Goal: Navigation & Orientation: Find specific page/section

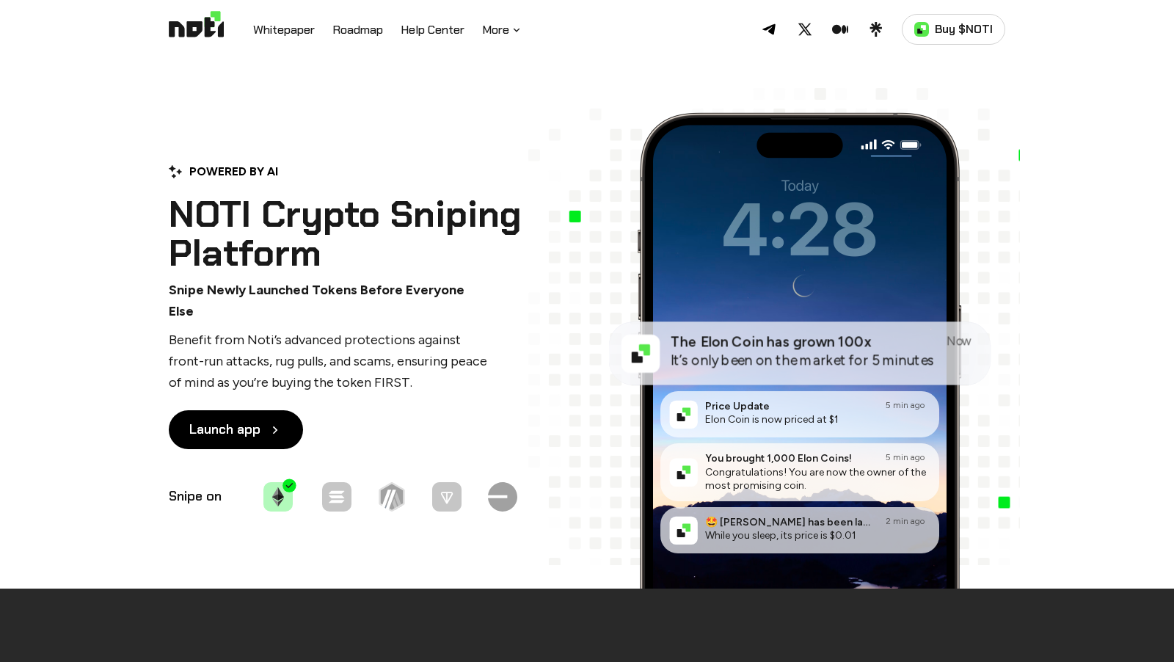
click at [498, 29] on button "More" at bounding box center [502, 30] width 40 height 18
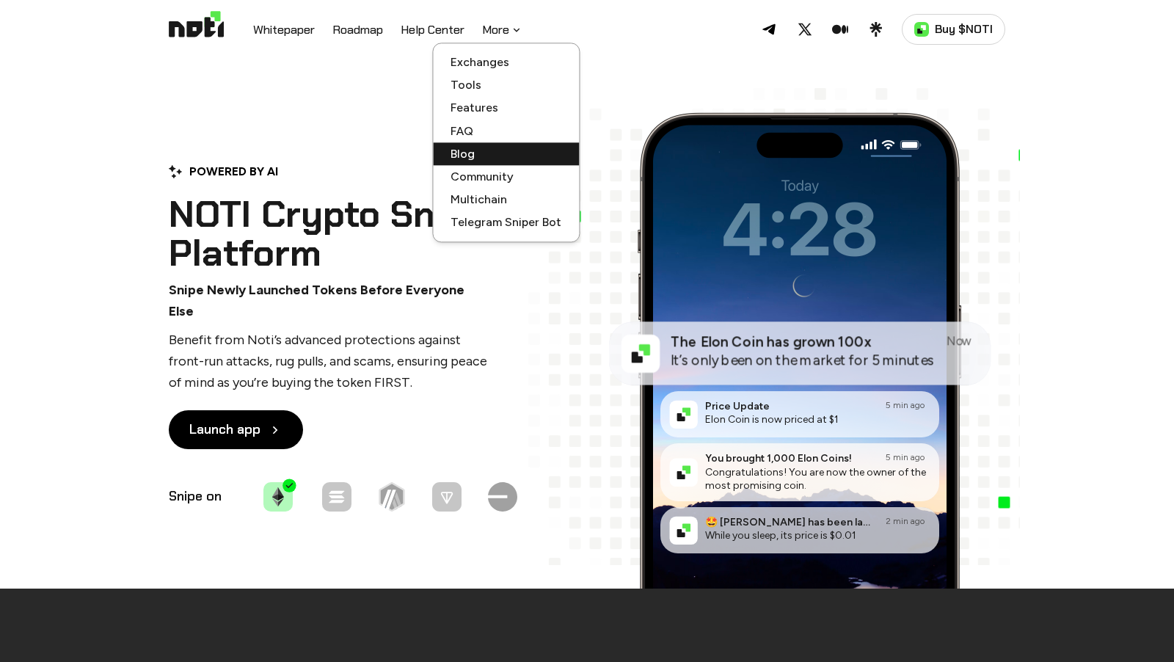
click at [470, 144] on div "Blog" at bounding box center [506, 153] width 146 height 23
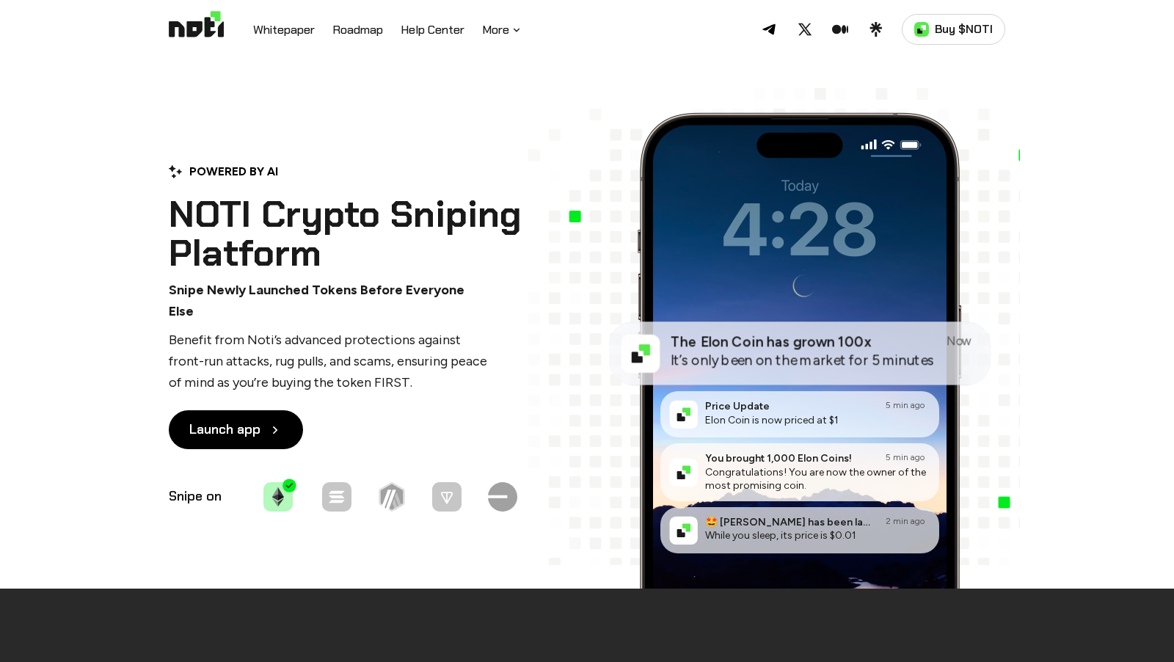
click at [500, 26] on button "More" at bounding box center [502, 30] width 40 height 18
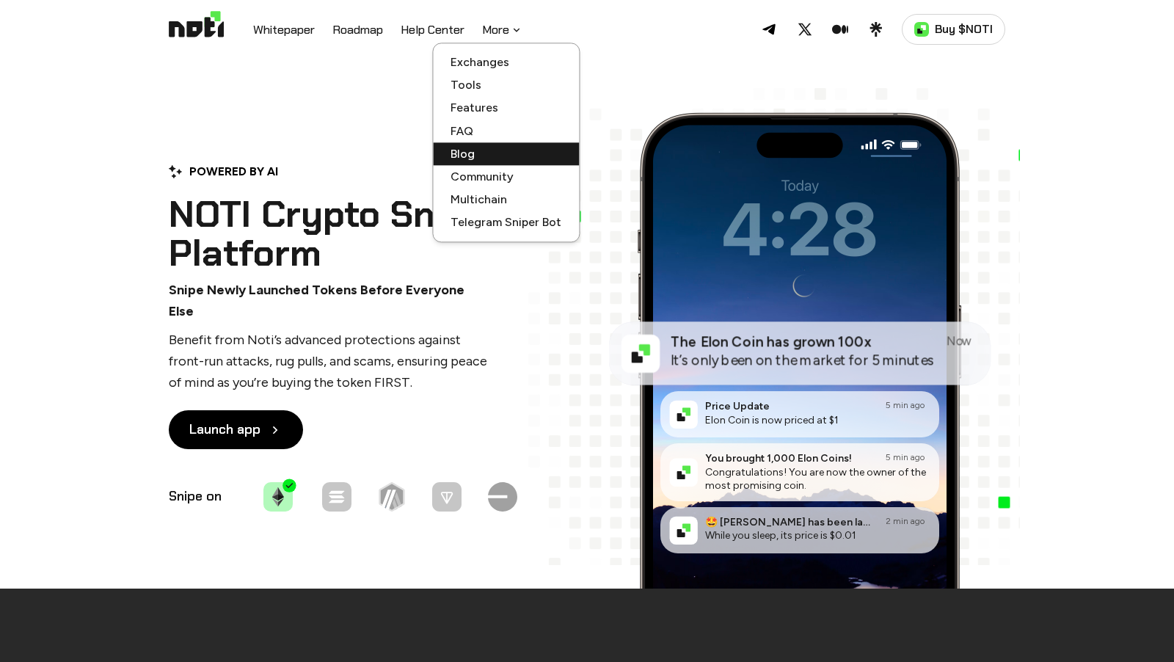
click at [467, 150] on link "Blog" at bounding box center [505, 154] width 111 height 14
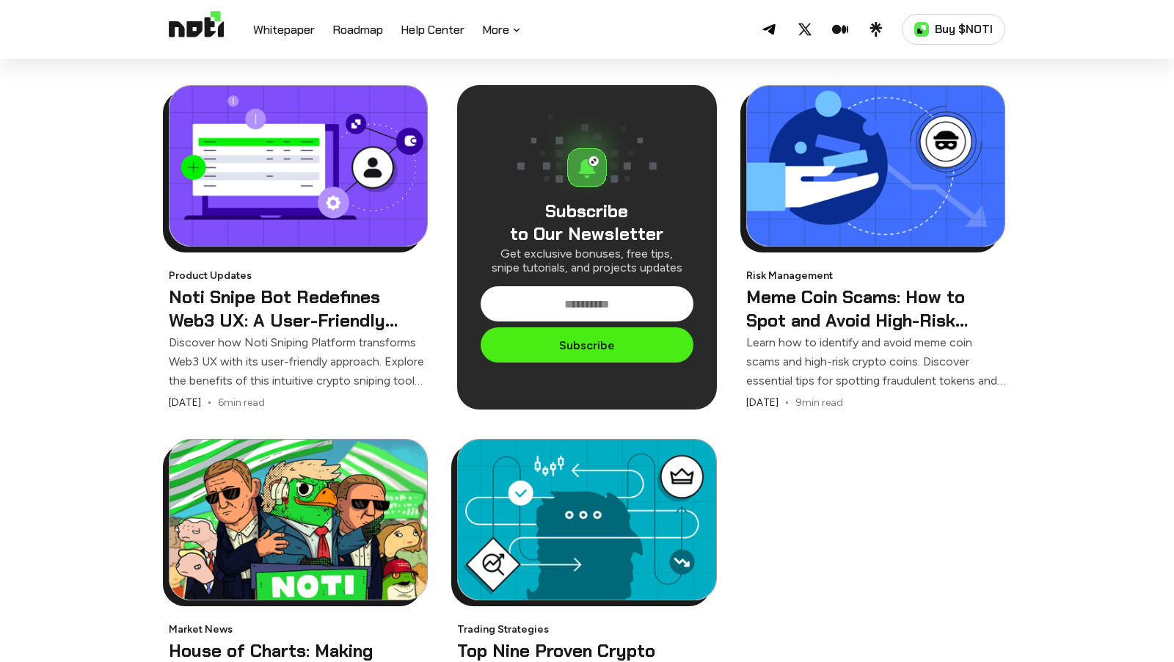
scroll to position [823, 0]
